Goal: Information Seeking & Learning: Find specific page/section

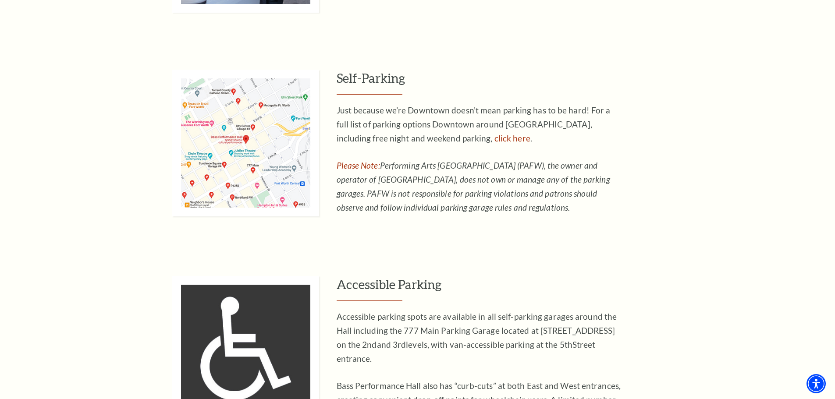
scroll to position [614, 0]
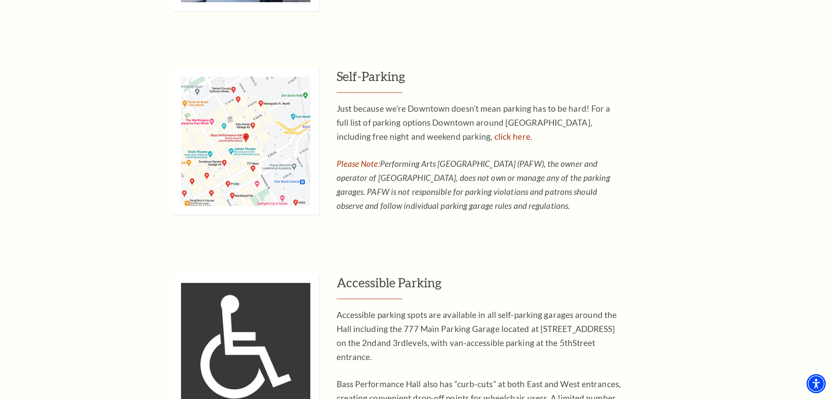
click at [231, 158] on img at bounding box center [245, 141] width 147 height 147
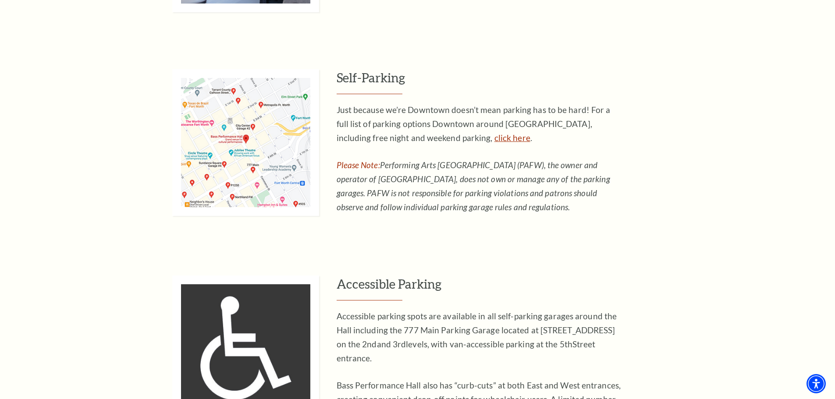
click at [495, 138] on link "click here" at bounding box center [513, 138] width 36 height 10
click at [261, 157] on img at bounding box center [245, 142] width 147 height 147
click at [261, 154] on img at bounding box center [245, 142] width 147 height 147
click at [251, 145] on img at bounding box center [245, 142] width 147 height 147
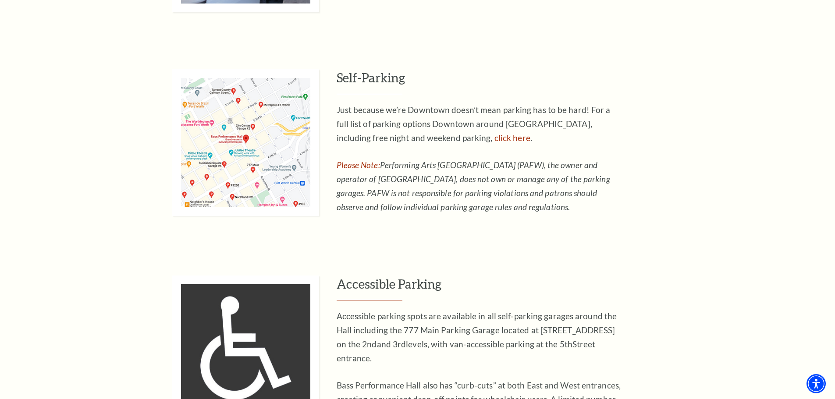
click at [251, 145] on img at bounding box center [245, 142] width 147 height 147
drag, startPoint x: 251, startPoint y: 145, endPoint x: 401, endPoint y: 245, distance: 180.6
click at [401, 245] on div "Valet Parking Let us do the parking for you! Valet stands are located on [PERSO…" at bounding box center [417, 145] width 835 height 560
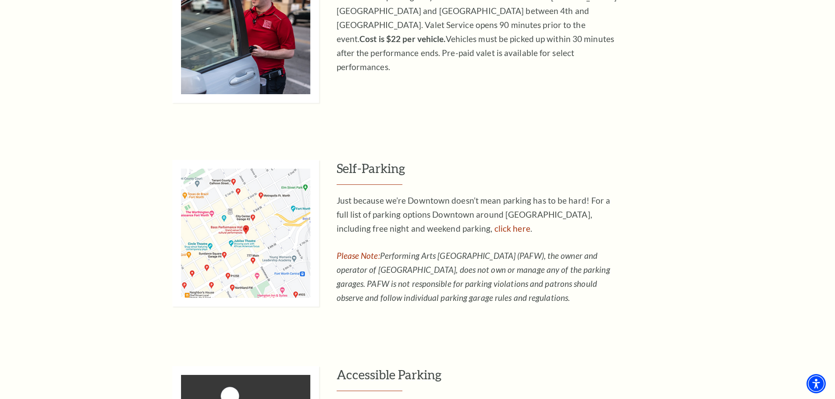
scroll to position [526, 0]
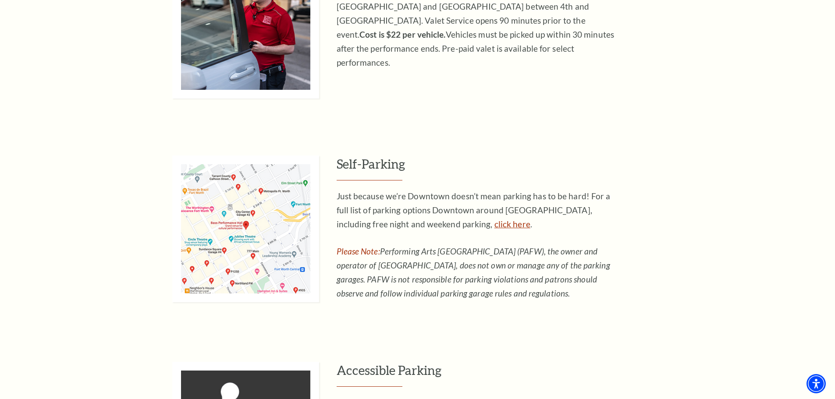
click at [495, 226] on link "click here" at bounding box center [513, 224] width 36 height 10
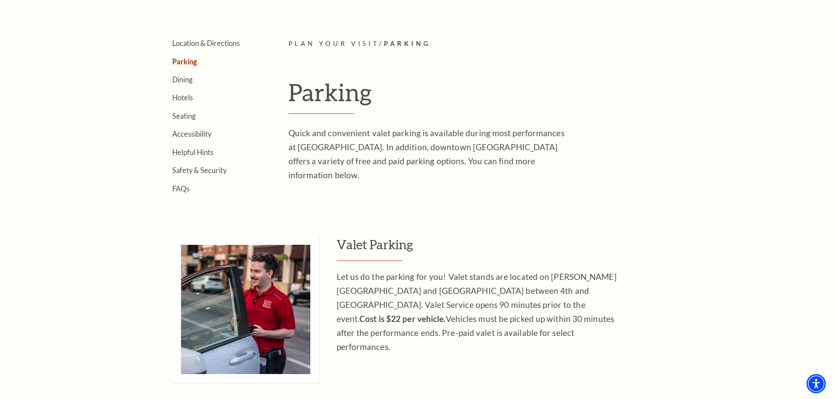
scroll to position [219, 0]
